Goal: Find specific page/section: Find specific page/section

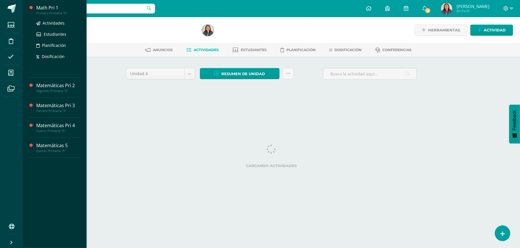
click at [50, 13] on div "Primero Primaria "A"" at bounding box center [57, 13] width 43 height 4
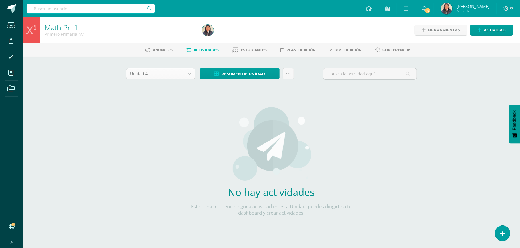
click at [192, 76] on body "Estudiantes Disciplina Asistencia Mis cursos Archivos Soporte Ayuda Reportar un…" at bounding box center [260, 122] width 520 height 245
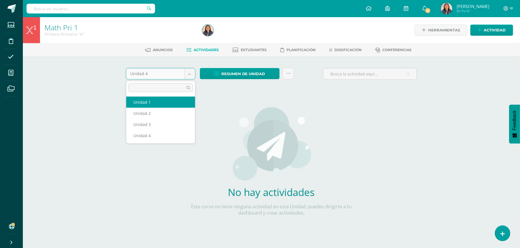
select select "Unidad 1"
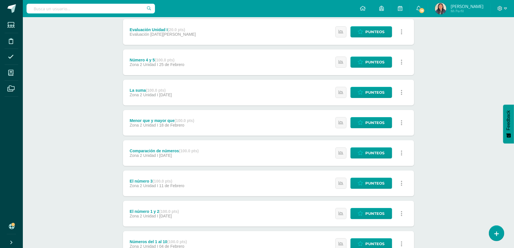
scroll to position [152, 0]
